Goal: Navigation & Orientation: Find specific page/section

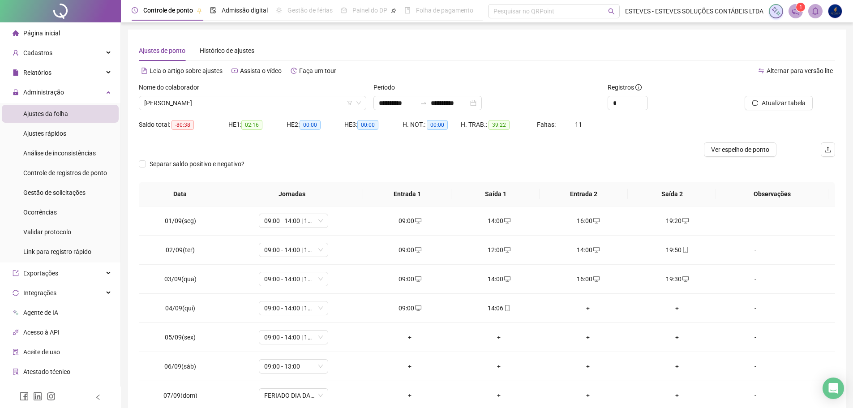
scroll to position [333, 0]
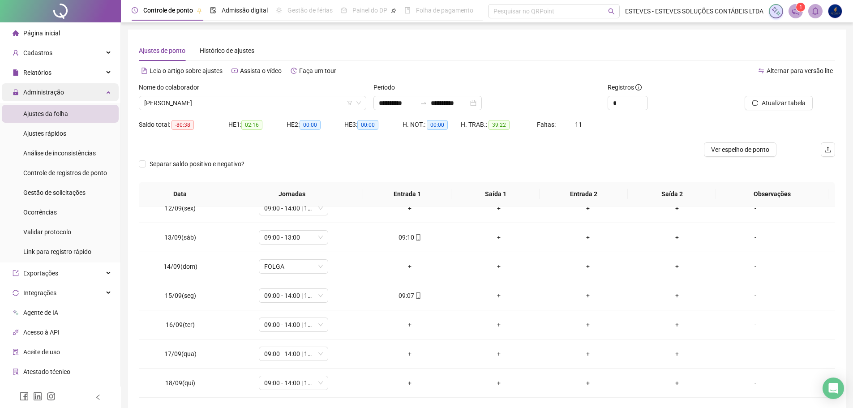
click at [64, 89] on div "Administração" at bounding box center [60, 92] width 117 height 18
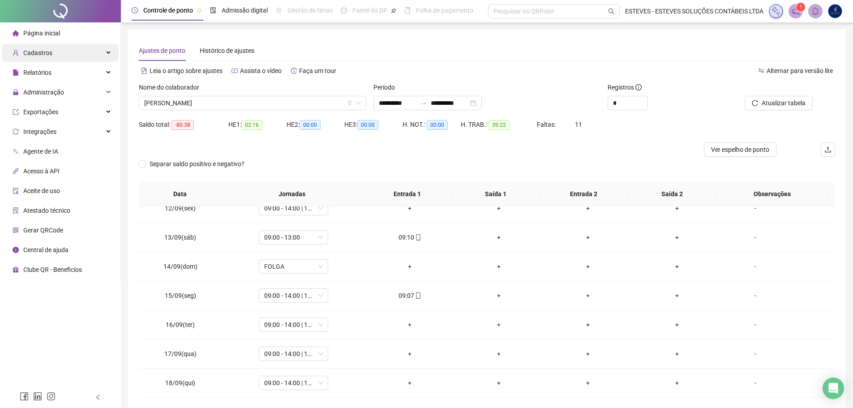
click at [75, 51] on div "Cadastros" at bounding box center [60, 53] width 117 height 18
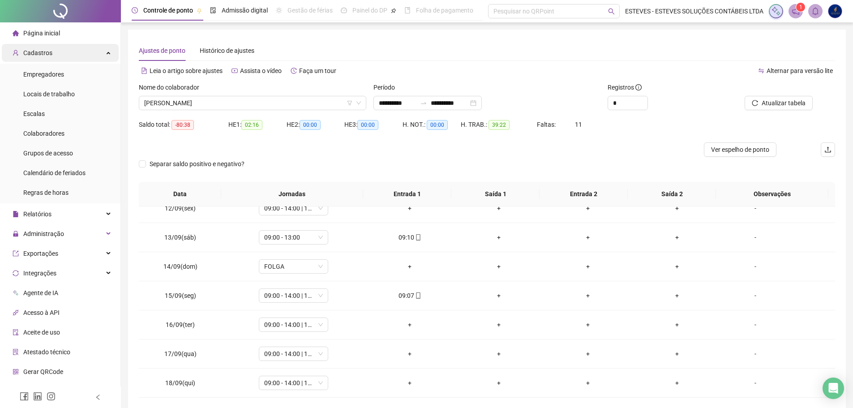
click at [69, 52] on div "Cadastros" at bounding box center [60, 53] width 117 height 18
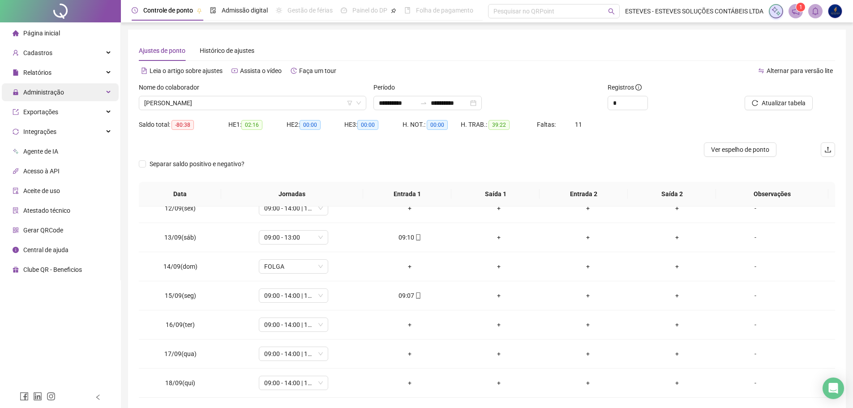
click at [71, 92] on div "Administração" at bounding box center [60, 92] width 117 height 18
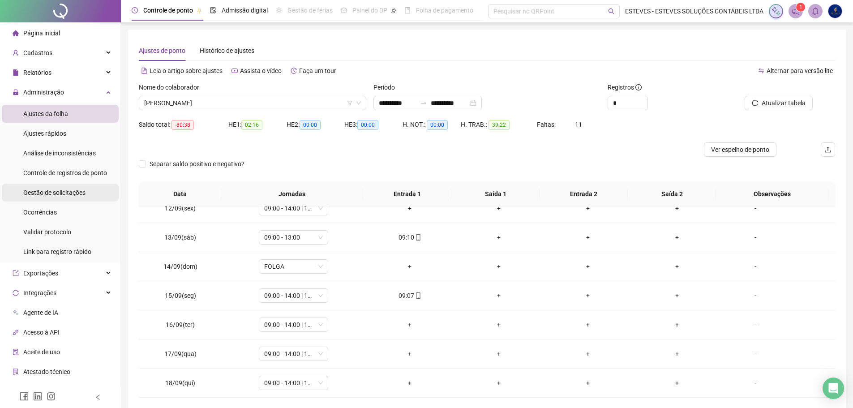
click at [65, 189] on span "Gestão de solicitações" at bounding box center [54, 192] width 62 height 7
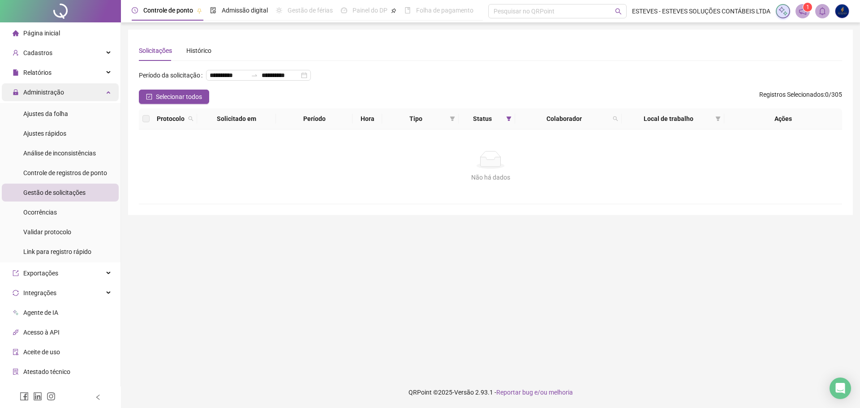
click at [47, 91] on span "Administração" at bounding box center [43, 92] width 41 height 7
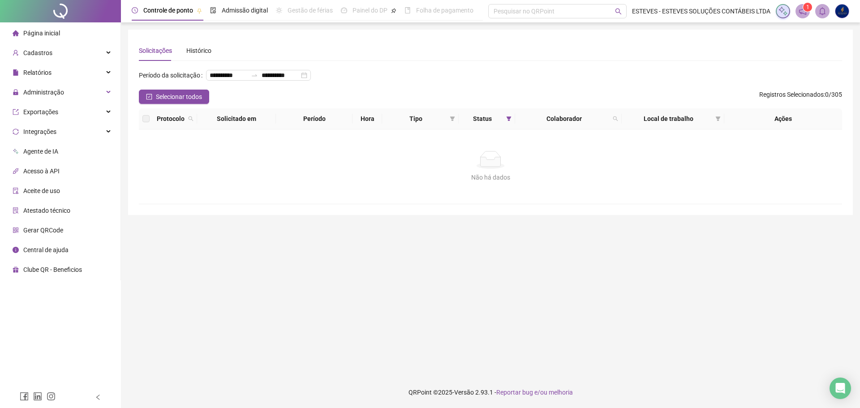
click at [55, 33] on span "Página inicial" at bounding box center [41, 33] width 37 height 7
